Goal: Transaction & Acquisition: Purchase product/service

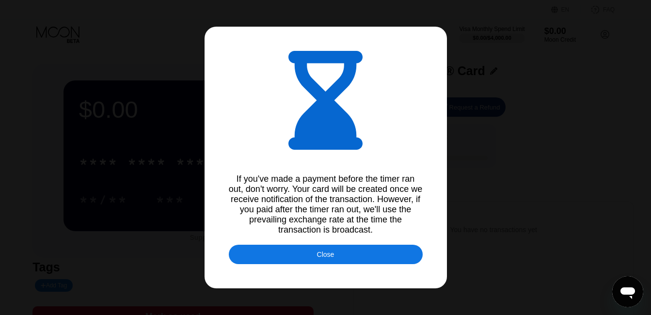
click at [346, 257] on div "Close" at bounding box center [326, 254] width 194 height 19
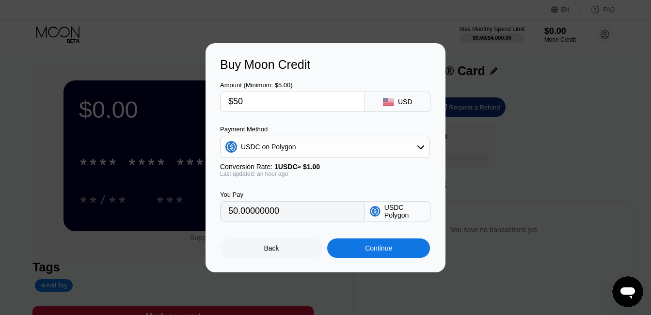
click at [335, 100] on input "$50" at bounding box center [292, 101] width 128 height 19
type input "$51"
type input "51.00000000"
type input "$51"
click at [346, 249] on div "Continue" at bounding box center [378, 247] width 103 height 19
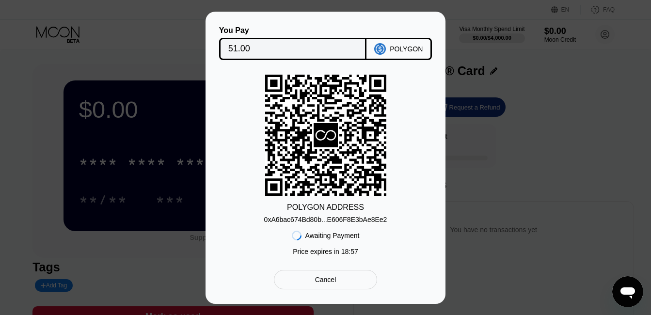
click at [367, 218] on div "0xA6bac674Bd80b...E606F8E3bAe8Ee2" at bounding box center [325, 220] width 123 height 8
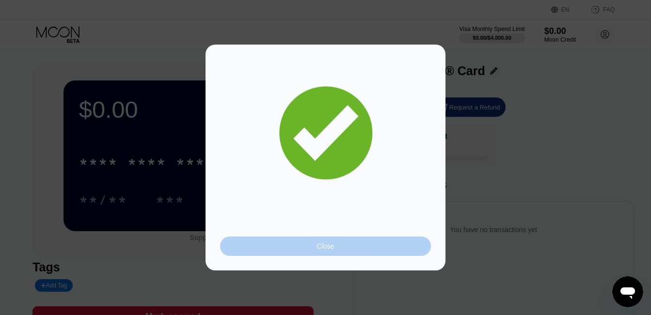
click at [359, 245] on div "Close" at bounding box center [325, 245] width 211 height 19
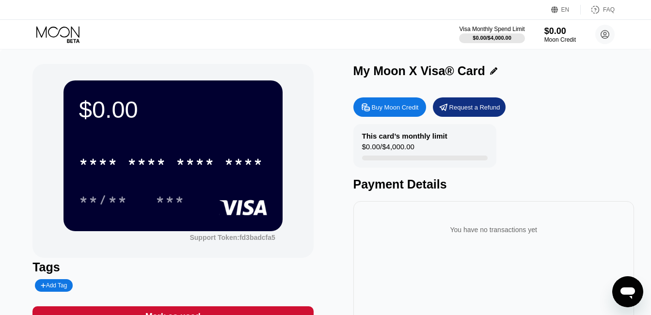
drag, startPoint x: 650, startPoint y: 69, endPoint x: 656, endPoint y: 173, distance: 103.9
click at [650, 173] on html "EN Language English Save FAQ Visa Monthly Spend Limit $0.00 / $4,000.00 $0.00 M…" at bounding box center [325, 157] width 651 height 315
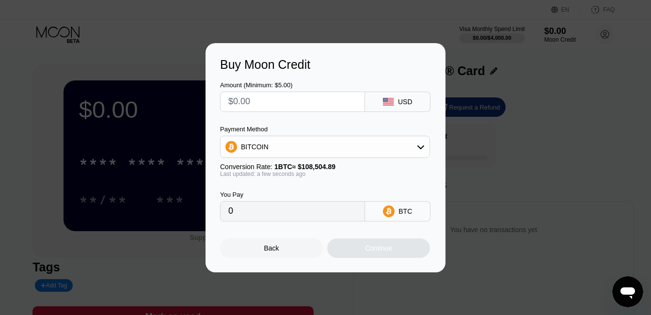
click at [154, 38] on div at bounding box center [329, 157] width 658 height 315
click at [291, 248] on div "Back" at bounding box center [271, 247] width 103 height 19
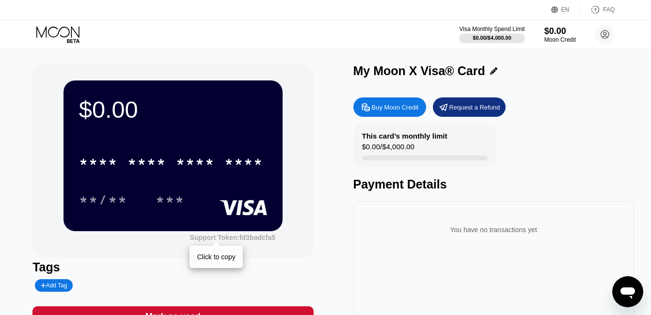
click at [259, 239] on div "Support Token: fd3badcfa5" at bounding box center [231, 238] width 85 height 8
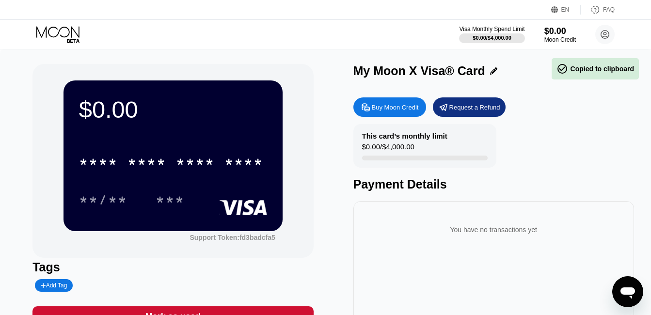
click at [456, 191] on div "Payment Details" at bounding box center [493, 184] width 281 height 14
click at [409, 186] on div "Payment Details" at bounding box center [493, 184] width 281 height 14
click at [448, 215] on div "You have no transactions yet" at bounding box center [493, 226] width 265 height 34
click at [601, 31] on circle at bounding box center [604, 34] width 19 height 19
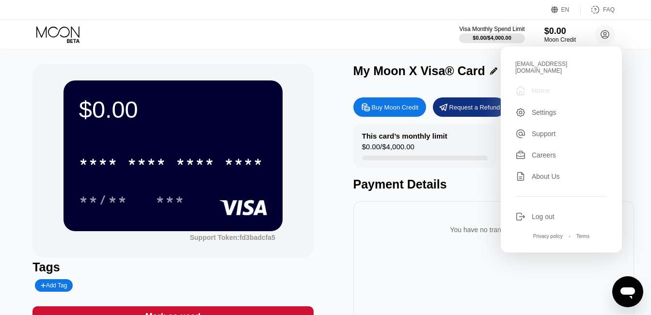
click at [525, 94] on div "" at bounding box center [520, 91] width 11 height 12
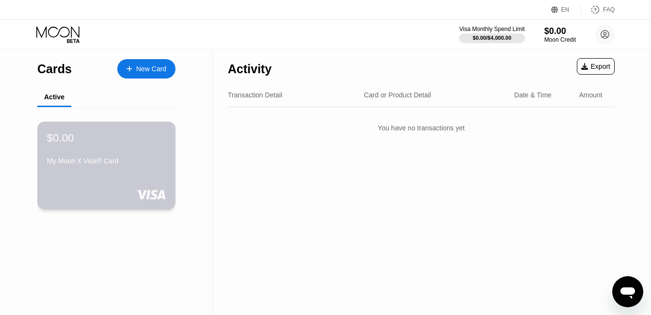
click at [152, 151] on div "$0.00 My Moon X Visa® Card" at bounding box center [106, 149] width 119 height 37
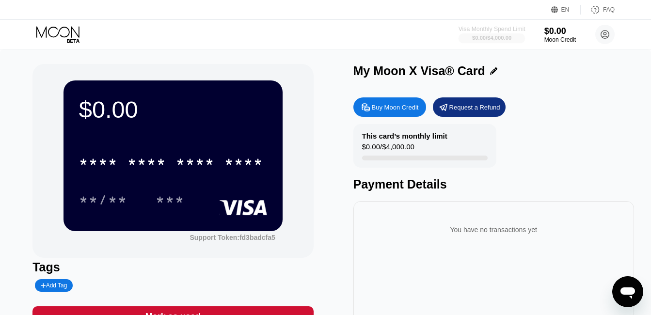
click at [488, 37] on div "$0.00 / $4,000.00" at bounding box center [491, 38] width 39 height 6
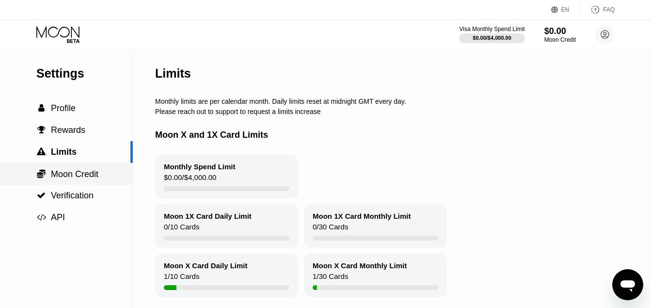
click at [79, 177] on span "Moon Credit" at bounding box center [74, 174] width 47 height 10
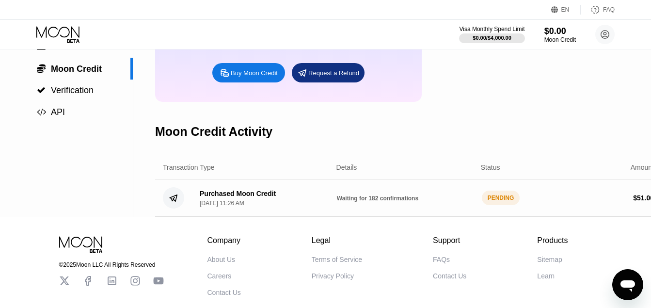
scroll to position [105, 11]
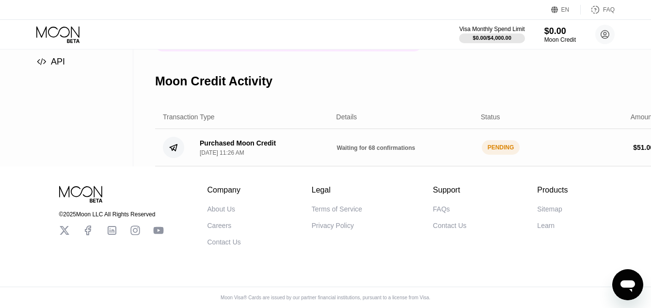
scroll to position [173, 0]
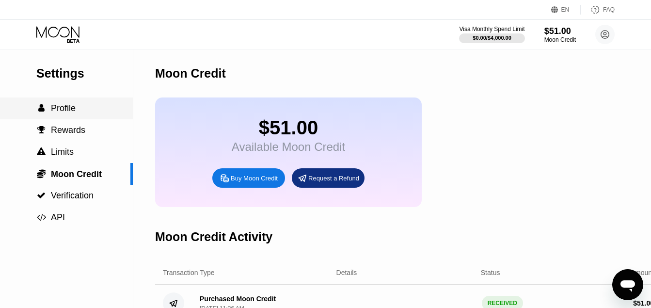
click at [80, 110] on div " Profile" at bounding box center [66, 108] width 133 height 10
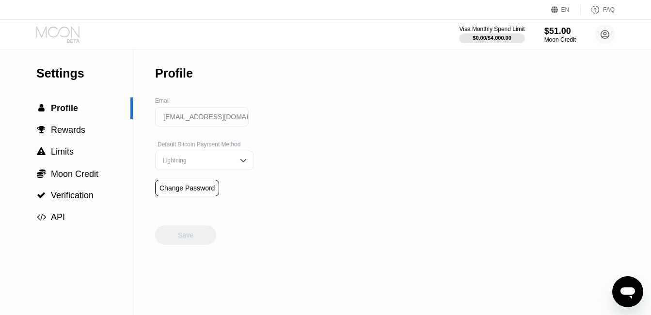
click at [64, 27] on icon at bounding box center [57, 31] width 43 height 11
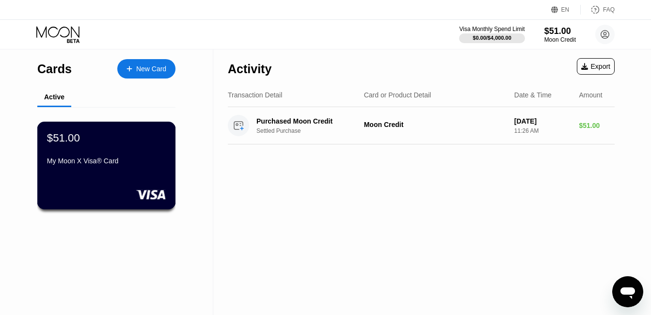
click at [82, 142] on div "$51.00" at bounding box center [106, 137] width 119 height 13
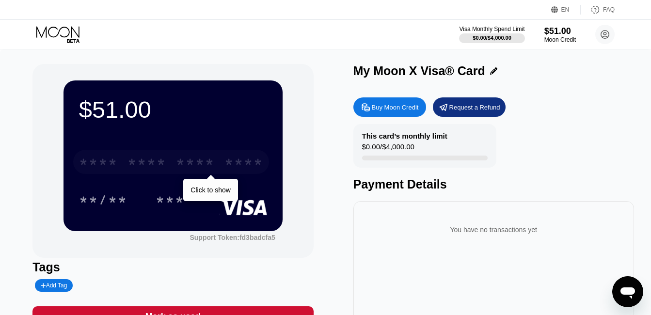
click at [244, 167] on div "****" at bounding box center [243, 164] width 39 height 16
click at [196, 160] on div "* * * *" at bounding box center [195, 164] width 39 height 16
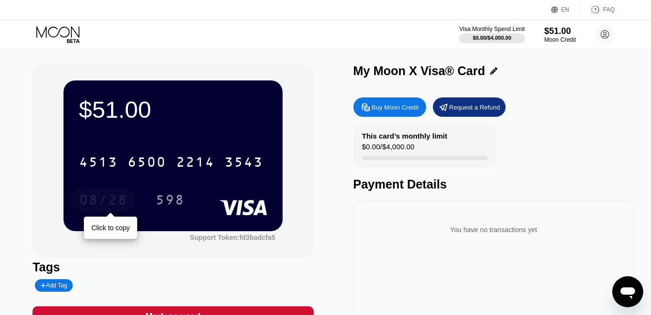
click at [113, 198] on div "08/28" at bounding box center [103, 201] width 48 height 16
